Goal: Browse casually

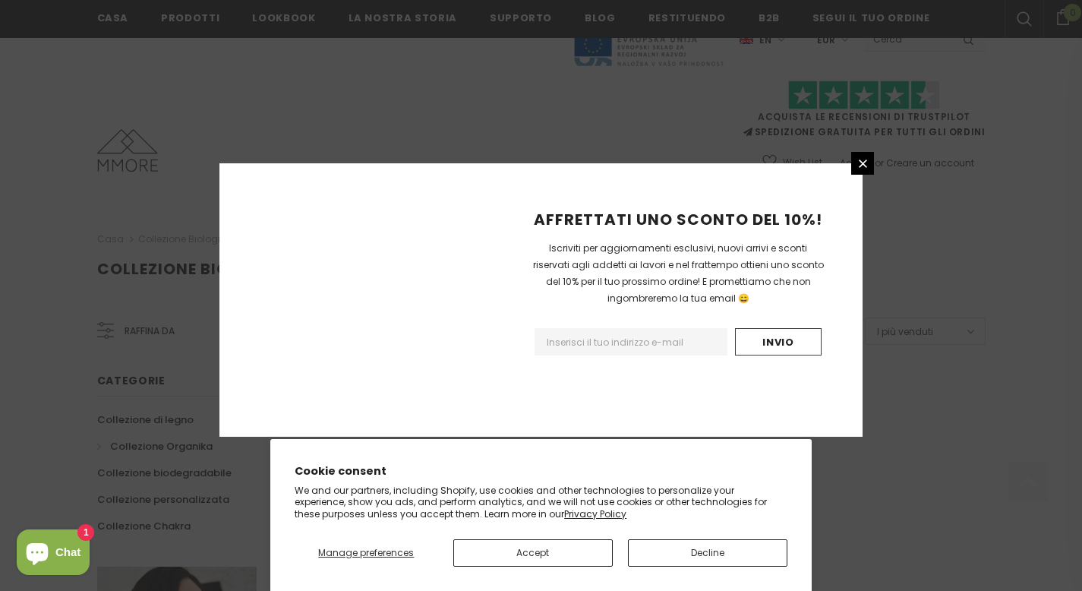
scroll to position [966, 0]
